Goal: Transaction & Acquisition: Download file/media

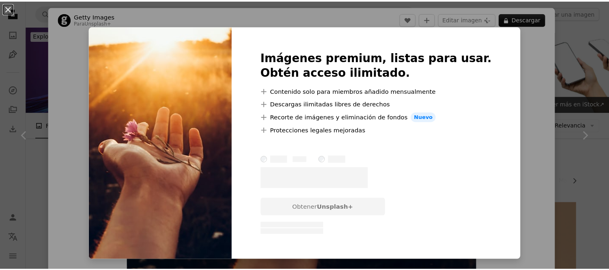
scroll to position [1531, 0]
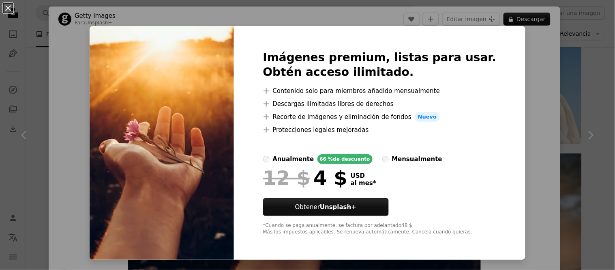
click at [521, 101] on div "An X shape Imágenes premium, listas para usar. Obtén acceso ilimitado. A plus s…" at bounding box center [307, 135] width 615 height 270
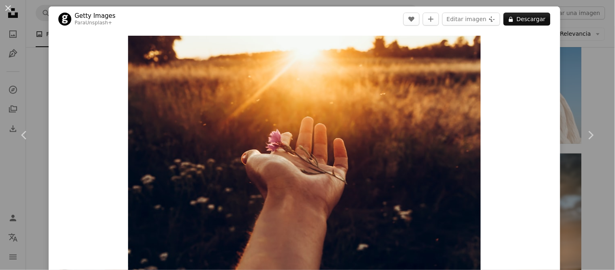
click at [584, 85] on div "An X shape Chevron left Chevron right Getty Images Para Unsplash+ A heart A plu…" at bounding box center [307, 135] width 615 height 270
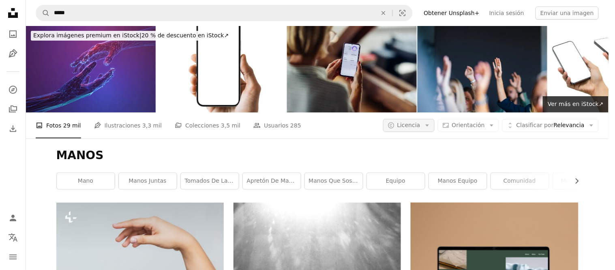
scroll to position [1531, 0]
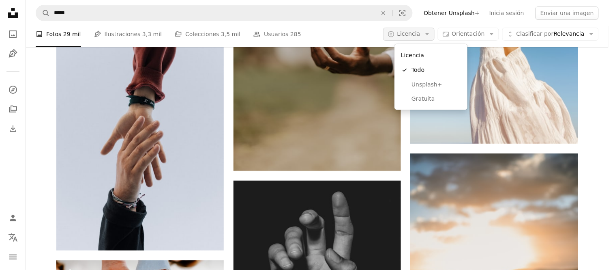
click at [418, 30] on span "Licencia" at bounding box center [408, 33] width 23 height 6
click at [421, 103] on link "Gratuita" at bounding box center [431, 99] width 66 height 15
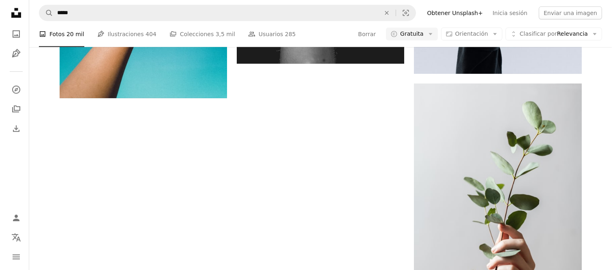
scroll to position [394, 0]
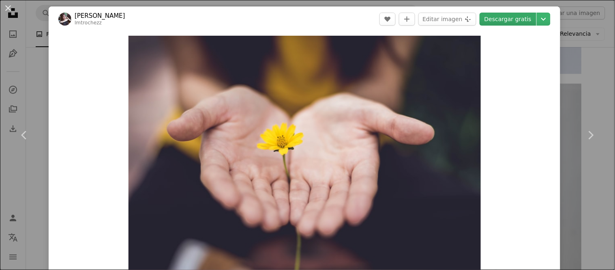
click at [498, 21] on link "Descargar gratis" at bounding box center [508, 19] width 57 height 13
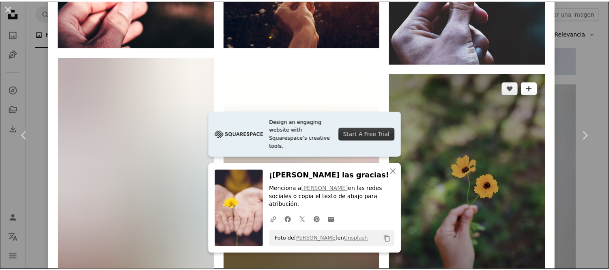
scroll to position [1003, 0]
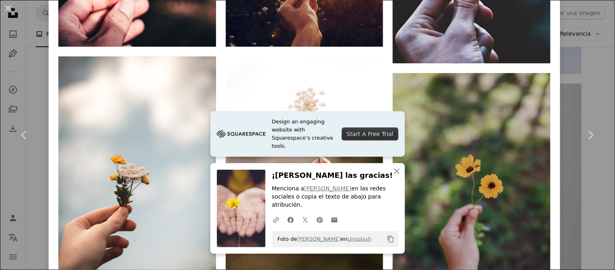
click at [571, 31] on div "An X shape Chevron left Chevron right Design an engaging website with Squarespa…" at bounding box center [307, 135] width 615 height 270
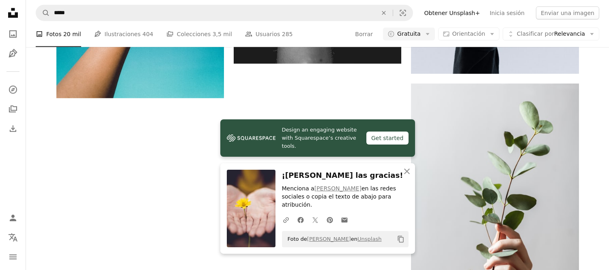
scroll to position [605, 0]
click at [408, 176] on icon "An X shape" at bounding box center [407, 171] width 10 height 10
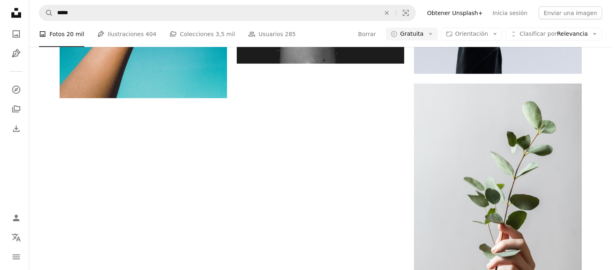
scroll to position [1063, 0]
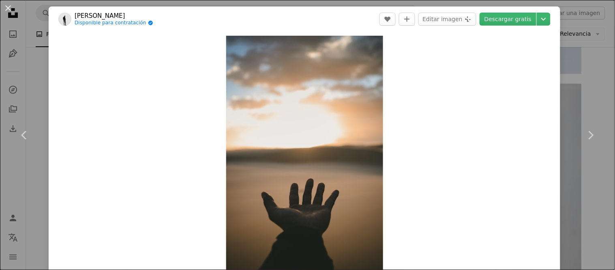
click at [547, 88] on div "Zoom in" at bounding box center [305, 154] width 512 height 244
click at [574, 85] on div "An X shape Chevron left Chevron right [PERSON_NAME] Disponible para contratació…" at bounding box center [307, 135] width 615 height 270
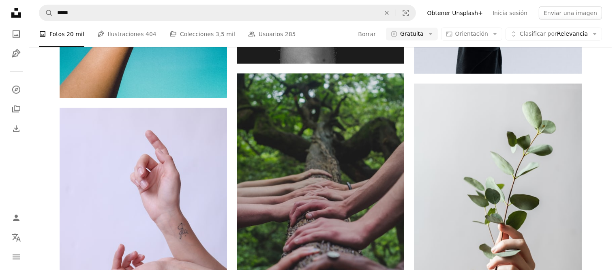
scroll to position [357, 0]
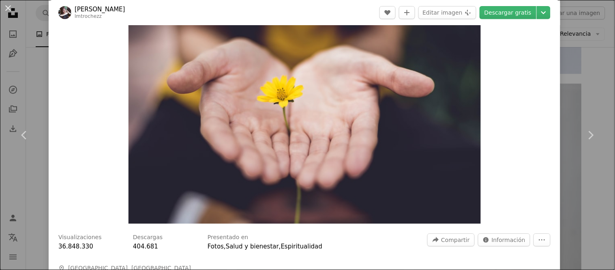
scroll to position [48, 0]
